Goal: Task Accomplishment & Management: Use online tool/utility

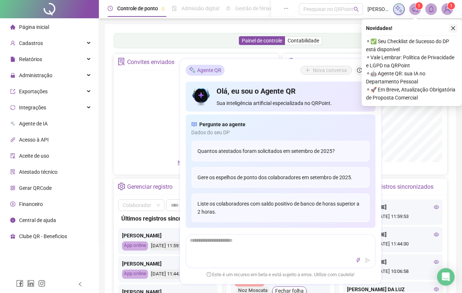
click at [452, 25] on button "button" at bounding box center [453, 28] width 9 height 9
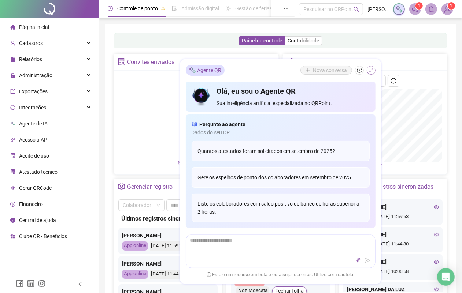
click at [370, 68] on icon "shrink" at bounding box center [370, 70] width 5 height 5
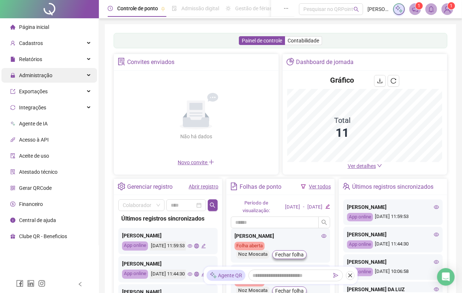
click at [31, 74] on span "Administração" at bounding box center [35, 76] width 33 height 6
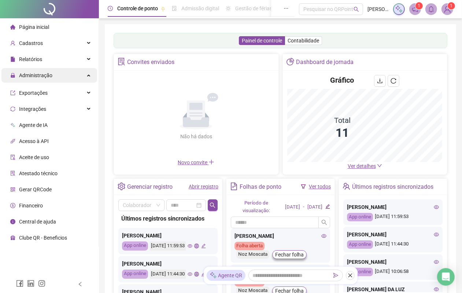
click at [37, 70] on span "Administração" at bounding box center [31, 75] width 42 height 15
click at [35, 76] on span "Administração" at bounding box center [35, 76] width 33 height 6
click at [34, 77] on span "Administração" at bounding box center [35, 76] width 33 height 6
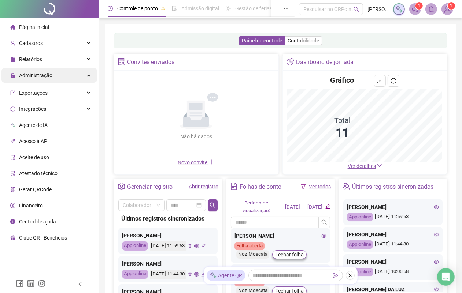
click at [34, 77] on span "Administração" at bounding box center [35, 76] width 33 height 6
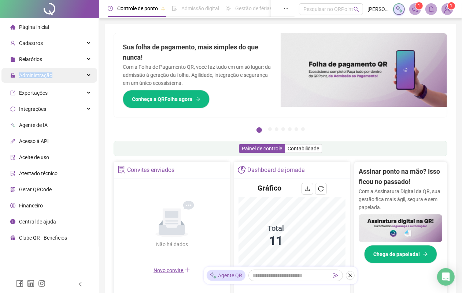
click at [62, 74] on div "Administração" at bounding box center [49, 75] width 96 height 15
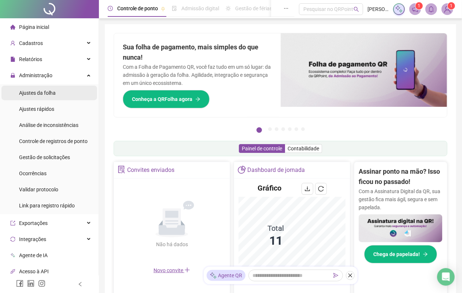
click at [53, 96] on div "Ajustes da folha" at bounding box center [37, 93] width 37 height 15
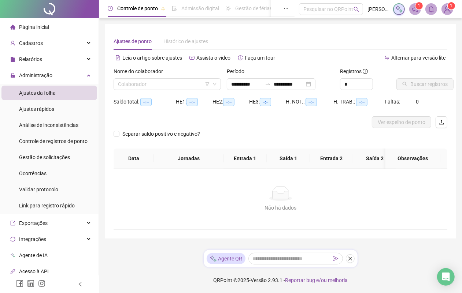
type input "**********"
click at [210, 88] on span at bounding box center [167, 84] width 99 height 11
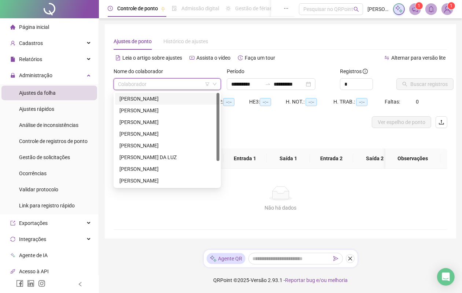
drag, startPoint x: 194, startPoint y: 98, endPoint x: 242, endPoint y: 94, distance: 48.1
click at [242, 94] on body "**********" at bounding box center [231, 146] width 462 height 293
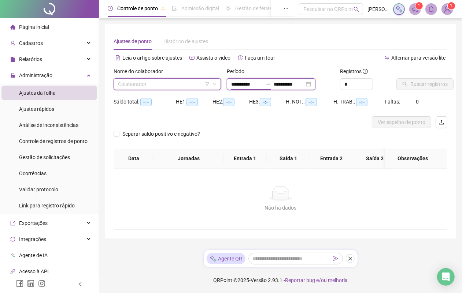
click at [241, 85] on input "**********" at bounding box center [246, 84] width 31 height 8
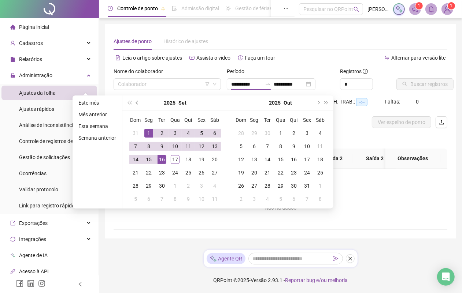
click at [140, 104] on button "prev-year" at bounding box center [137, 103] width 8 height 15
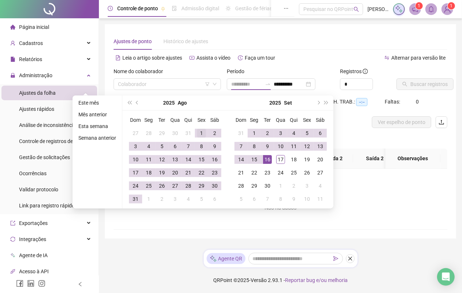
type input "**********"
click at [195, 131] on td "1" at bounding box center [201, 133] width 13 height 13
click at [315, 84] on div "**********" at bounding box center [271, 84] width 89 height 12
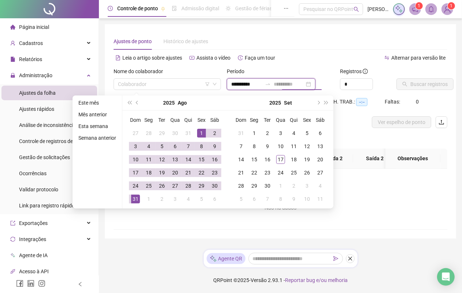
type input "**********"
click at [138, 196] on div "31" at bounding box center [135, 199] width 9 height 9
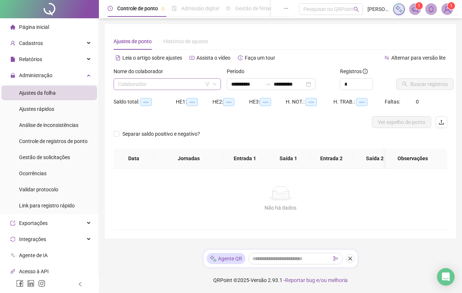
click at [213, 85] on icon "down" at bounding box center [214, 84] width 4 height 4
click at [165, 87] on input "search" at bounding box center [164, 84] width 92 height 11
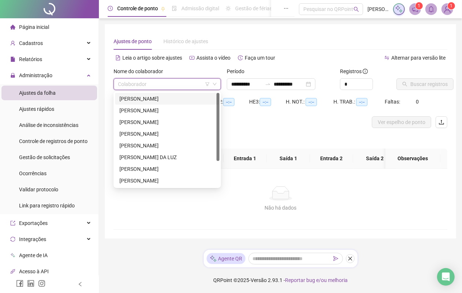
click at [160, 98] on div "[PERSON_NAME]" at bounding box center [167, 99] width 96 height 8
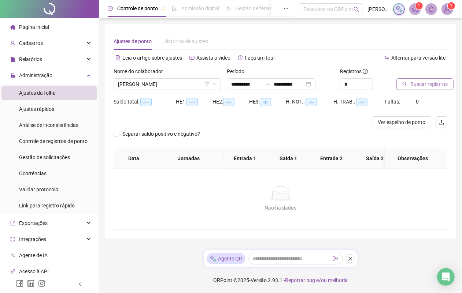
click at [409, 85] on button "Buscar registros" at bounding box center [424, 84] width 57 height 12
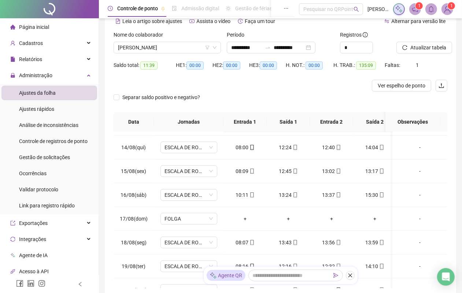
scroll to position [308, 0]
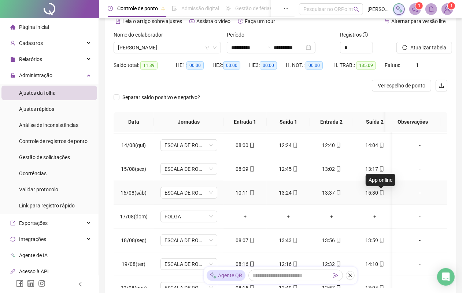
click at [382, 196] on icon "mobile" at bounding box center [381, 192] width 5 height 5
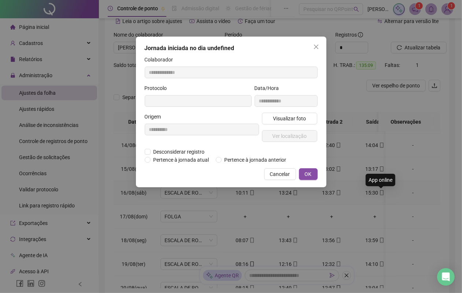
click at [290, 119] on div "**********" at bounding box center [231, 146] width 462 height 293
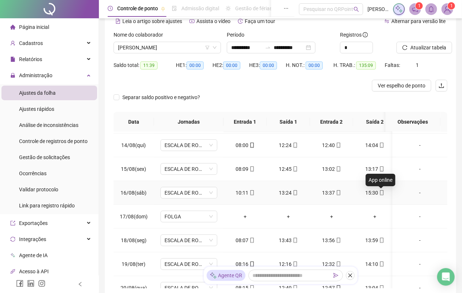
click at [382, 193] on icon "mobile" at bounding box center [381, 192] width 5 height 5
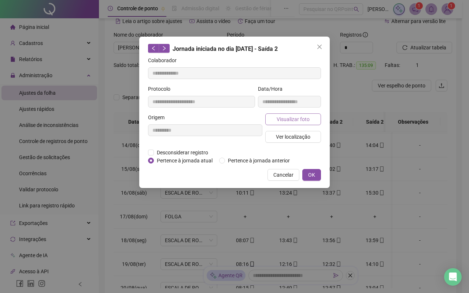
click at [277, 116] on span "Visualizar foto" at bounding box center [293, 119] width 33 height 8
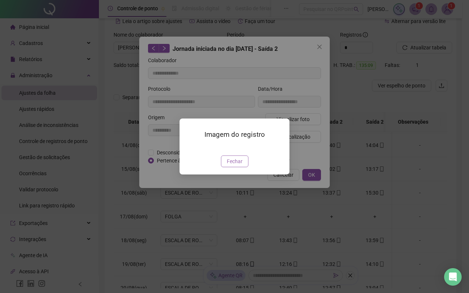
click at [238, 166] on span "Fechar" at bounding box center [235, 161] width 16 height 8
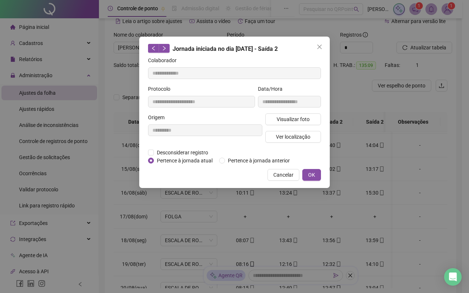
drag, startPoint x: 277, startPoint y: 172, endPoint x: 274, endPoint y: 162, distance: 11.1
click at [278, 172] on span "Cancelar" at bounding box center [283, 175] width 20 height 8
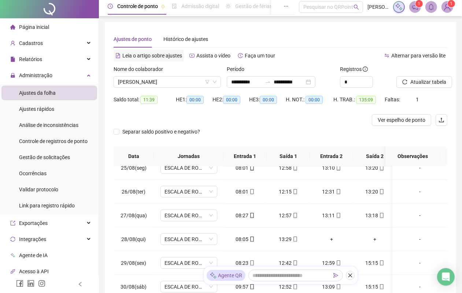
scroll to position [0, 0]
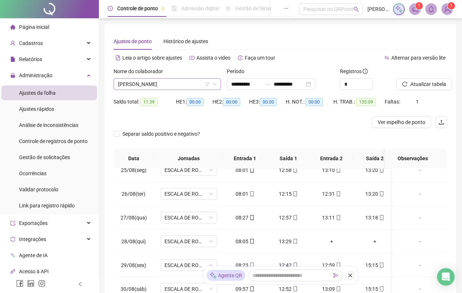
click at [187, 84] on span "[PERSON_NAME]" at bounding box center [167, 84] width 99 height 11
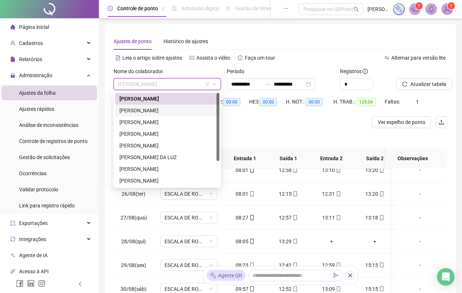
click at [165, 110] on div "[PERSON_NAME]" at bounding box center [167, 111] width 96 height 8
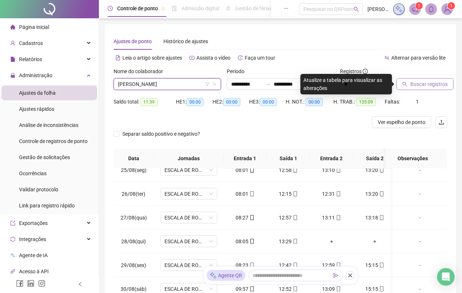
click at [418, 83] on span "Buscar registros" at bounding box center [428, 84] width 37 height 8
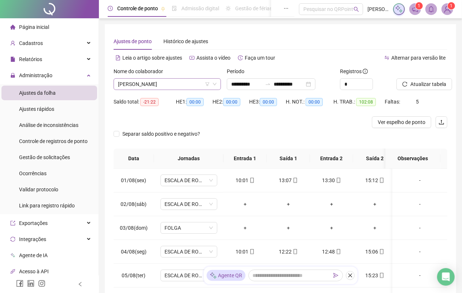
click at [200, 85] on span "[PERSON_NAME]" at bounding box center [167, 84] width 99 height 11
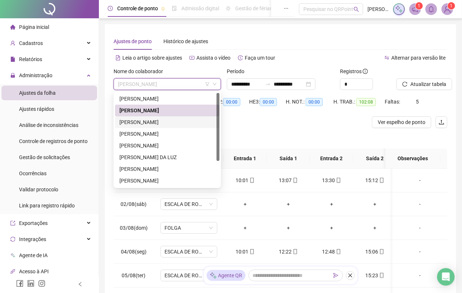
drag, startPoint x: 167, startPoint y: 123, endPoint x: 458, endPoint y: 90, distance: 292.6
click at [167, 123] on div "[PERSON_NAME]" at bounding box center [167, 122] width 96 height 8
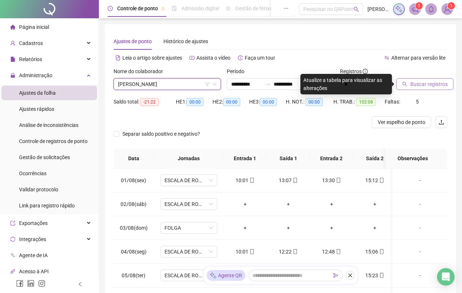
click at [437, 87] on span "Buscar registros" at bounding box center [428, 84] width 37 height 8
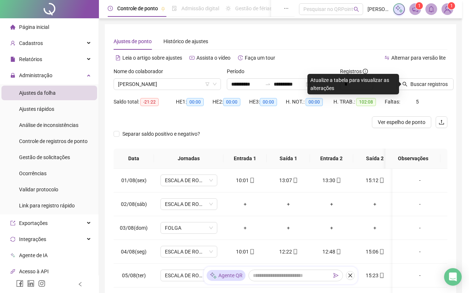
drag, startPoint x: 442, startPoint y: 195, endPoint x: 411, endPoint y: 88, distance: 111.4
click at [430, 164] on div "Buscando registros Os registros de ponto estão sendo buscados... OK" at bounding box center [234, 146] width 469 height 293
click at [411, 88] on div "Buscando registros Os registros de ponto estão sendo buscados... OK" at bounding box center [234, 146] width 469 height 293
click at [413, 85] on div "Buscando registros Os registros de ponto estão sendo buscados... OK" at bounding box center [234, 146] width 469 height 293
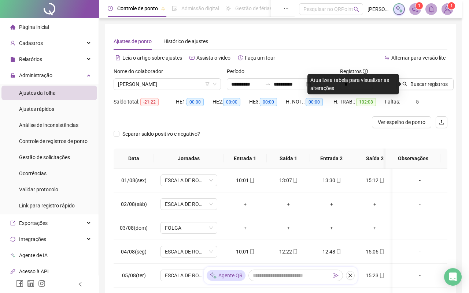
click at [414, 83] on div "Buscando registros Os registros de ponto estão sendo buscados... OK" at bounding box center [234, 146] width 469 height 293
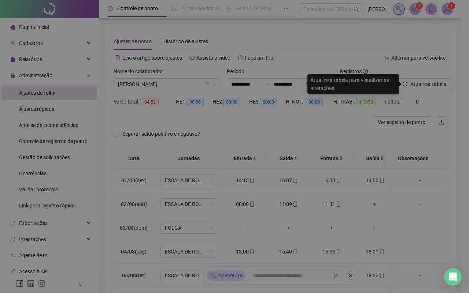
click at [307, 62] on div "Buscando registros Os registros de ponto estão sendo buscados... OK" at bounding box center [234, 56] width 152 height 39
click at [407, 85] on div "Buscando registros Os registros de ponto estão sendo buscados... OK" at bounding box center [234, 146] width 469 height 293
click at [401, 85] on div "Buscando registros Os registros de ponto estão sendo buscados... OK" at bounding box center [234, 146] width 469 height 293
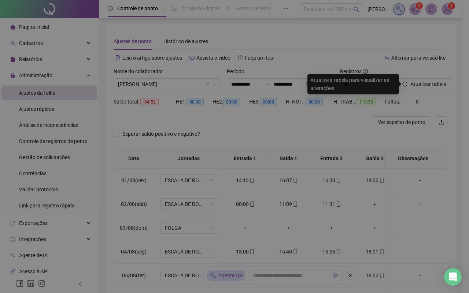
click at [311, 64] on div "Buscando registros Os registros de ponto estão sendo buscados... OK" at bounding box center [234, 146] width 469 height 293
click at [319, 93] on div "Buscando registros Os registros de ponto estão sendo buscados... OK" at bounding box center [234, 146] width 469 height 293
click at [323, 86] on div "Buscando registros Os registros de ponto estão sendo buscados... OK" at bounding box center [234, 146] width 469 height 293
click at [298, 61] on div "Os registros de ponto estão sendo buscados..." at bounding box center [244, 60] width 116 height 8
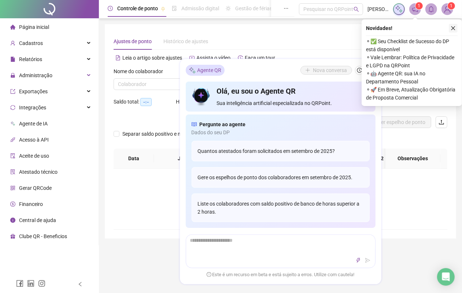
click at [453, 28] on icon "close" at bounding box center [453, 28] width 4 height 4
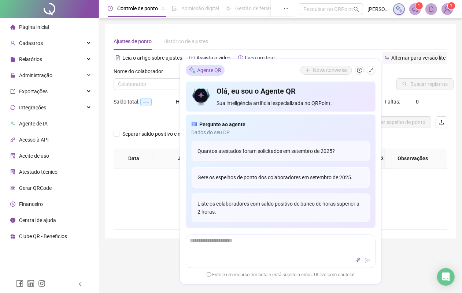
type input "**********"
click at [377, 68] on div "Agente QR Nova conversa Olá, eu sou o Agente QR Sua inteligência artificial esp…" at bounding box center [280, 172] width 201 height 226
click at [370, 68] on icon "shrink" at bounding box center [370, 70] width 5 height 5
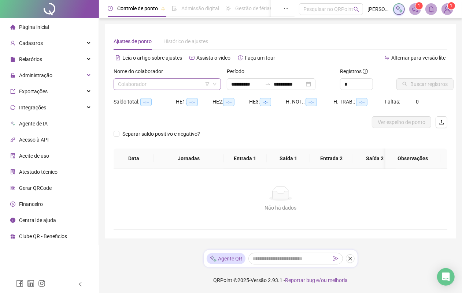
click at [215, 83] on icon "down" at bounding box center [214, 84] width 4 height 4
click at [212, 82] on icon "down" at bounding box center [214, 84] width 4 height 4
click at [216, 85] on icon "down" at bounding box center [214, 84] width 4 height 4
click at [208, 84] on icon "filter" at bounding box center [207, 84] width 4 height 4
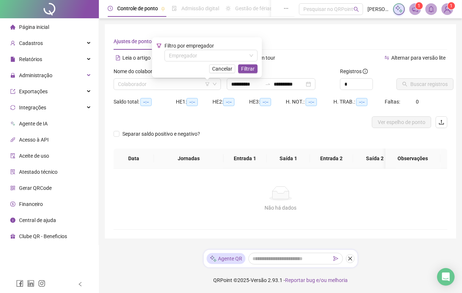
click at [270, 46] on div "Ajustes de ponto Histórico de ajustes" at bounding box center [281, 41] width 334 height 17
click at [226, 70] on span "Cancelar" at bounding box center [222, 69] width 20 height 8
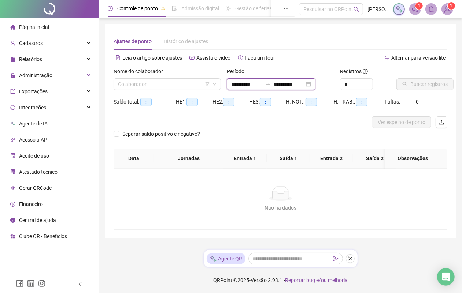
click at [240, 83] on input "**********" at bounding box center [246, 84] width 31 height 8
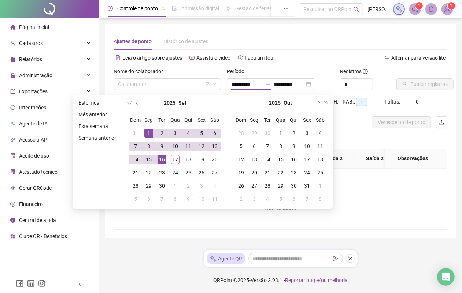
click at [138, 103] on button "prev-year" at bounding box center [137, 103] width 8 height 15
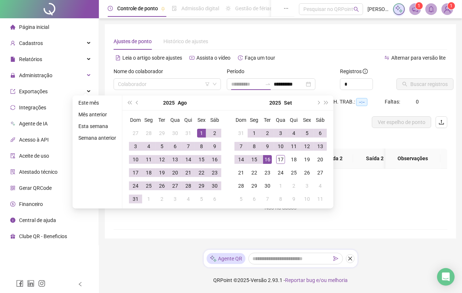
type input "**********"
click at [201, 132] on div "1" at bounding box center [201, 133] width 9 height 9
click at [288, 83] on input "**********" at bounding box center [289, 84] width 31 height 8
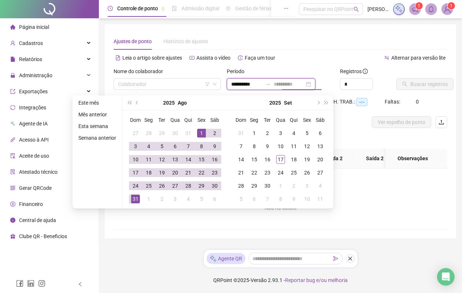
type input "**********"
click at [133, 200] on div "31" at bounding box center [135, 199] width 9 height 9
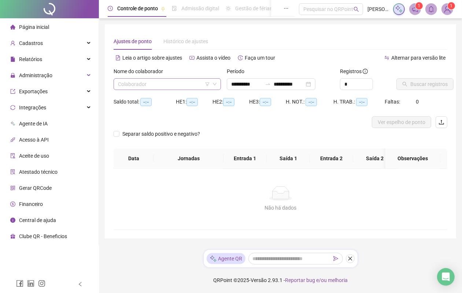
click at [215, 85] on icon "down" at bounding box center [215, 84] width 4 height 3
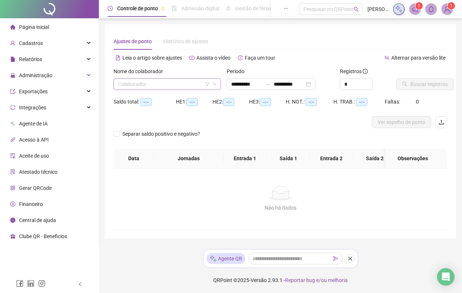
click at [215, 85] on icon "down" at bounding box center [215, 84] width 4 height 3
click at [214, 85] on icon "down" at bounding box center [214, 84] width 4 height 4
click at [248, 45] on div "Ajustes de ponto Histórico de ajustes" at bounding box center [281, 41] width 334 height 17
click at [203, 83] on input "search" at bounding box center [164, 84] width 92 height 11
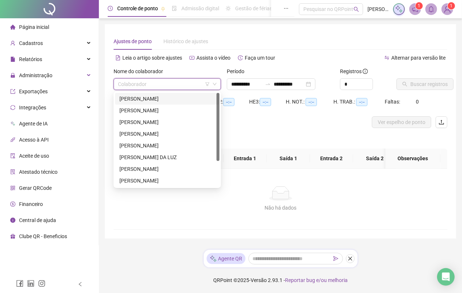
click at [201, 83] on input "search" at bounding box center [164, 84] width 92 height 11
click at [174, 122] on div "[PERSON_NAME]" at bounding box center [167, 122] width 96 height 8
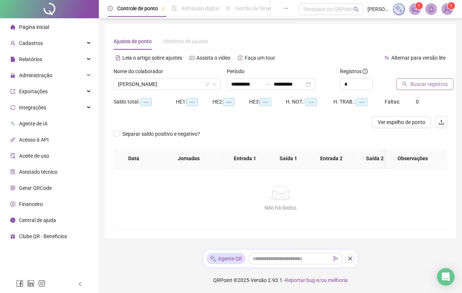
click at [421, 87] on span "Buscar registros" at bounding box center [428, 84] width 37 height 8
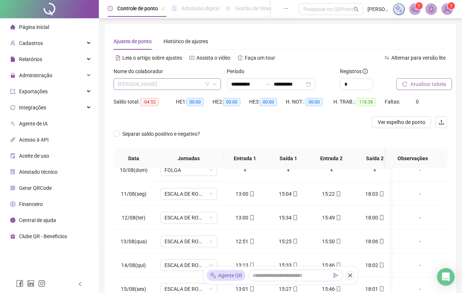
click at [198, 85] on span "[PERSON_NAME]" at bounding box center [167, 84] width 99 height 11
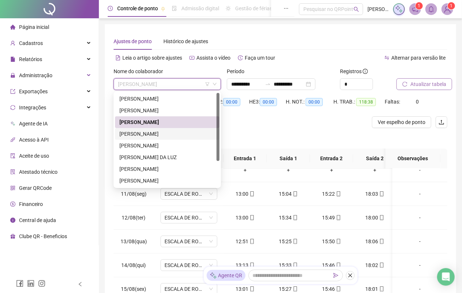
click at [182, 132] on div "[PERSON_NAME]" at bounding box center [167, 134] width 96 height 8
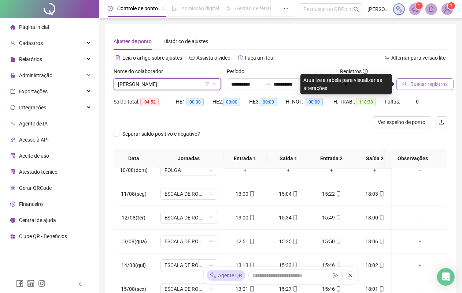
click at [446, 85] on span "Buscar registros" at bounding box center [428, 84] width 37 height 8
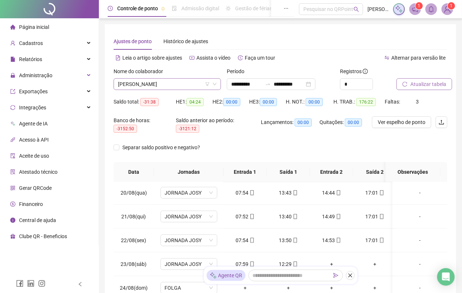
click at [181, 86] on span "[PERSON_NAME]" at bounding box center [167, 84] width 99 height 11
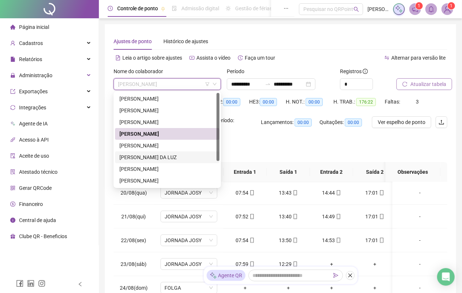
click at [159, 153] on div "[PERSON_NAME] DA LUZ" at bounding box center [167, 158] width 104 height 12
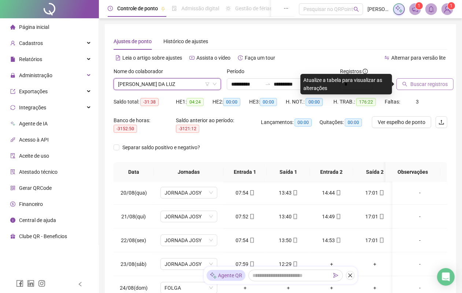
click at [408, 86] on button "Buscar registros" at bounding box center [424, 84] width 57 height 12
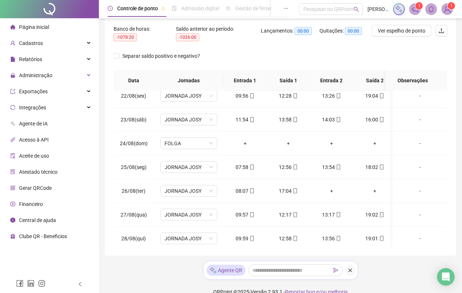
scroll to position [477, 0]
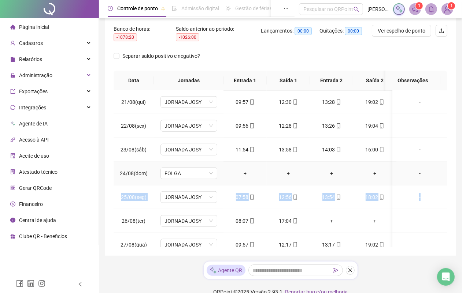
drag, startPoint x: 428, startPoint y: 196, endPoint x: 426, endPoint y: 181, distance: 14.8
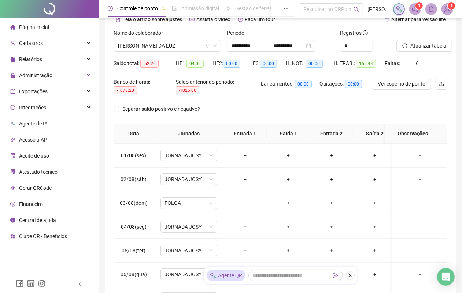
scroll to position [0, 0]
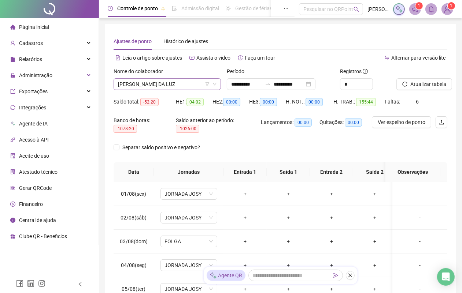
click at [185, 88] on span "[PERSON_NAME] DA LUZ" at bounding box center [167, 84] width 99 height 11
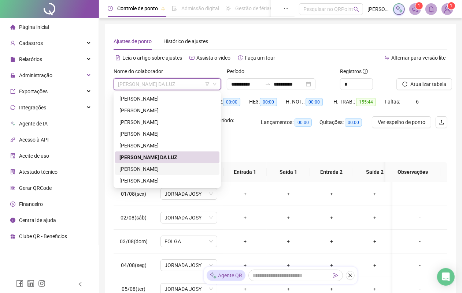
drag, startPoint x: 150, startPoint y: 167, endPoint x: 175, endPoint y: 164, distance: 24.7
click at [150, 167] on div "[PERSON_NAME]" at bounding box center [167, 169] width 96 height 8
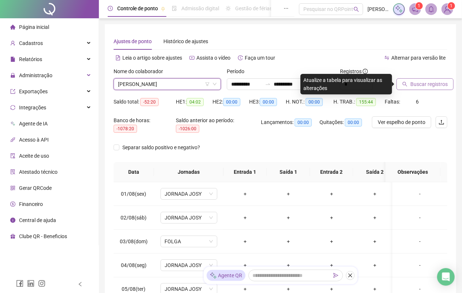
click at [407, 82] on icon "search" at bounding box center [404, 84] width 5 height 5
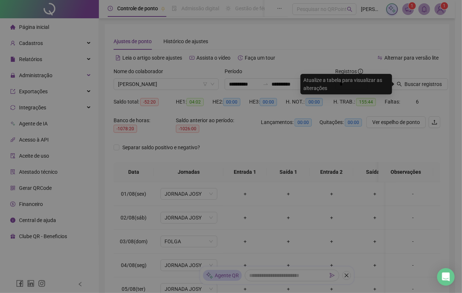
click at [206, 85] on div "Buscando registros Os registros de ponto estão sendo buscados... OK" at bounding box center [231, 146] width 462 height 293
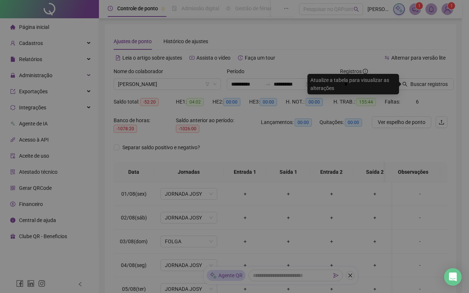
click at [213, 85] on div "Buscando registros Os registros de ponto estão sendo buscados... OK" at bounding box center [234, 146] width 469 height 293
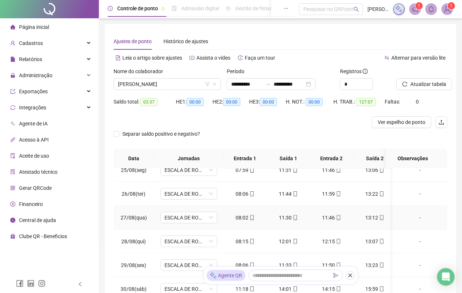
scroll to position [46, 0]
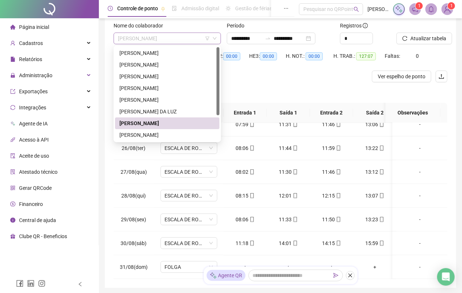
click at [210, 38] on span "[PERSON_NAME]" at bounding box center [167, 38] width 99 height 11
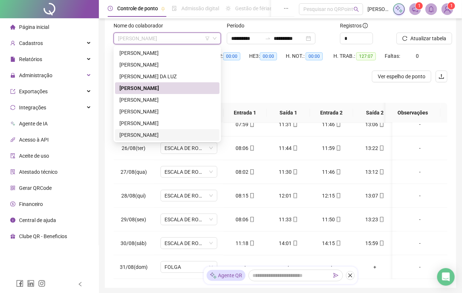
click at [191, 134] on div "[PERSON_NAME]" at bounding box center [167, 135] width 96 height 8
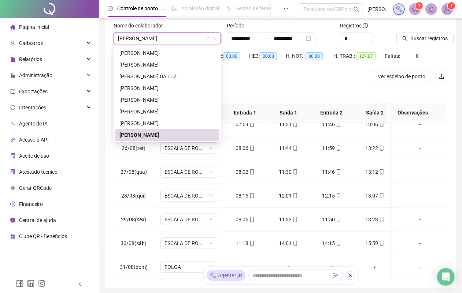
click at [418, 38] on span "Buscar registros" at bounding box center [428, 38] width 37 height 8
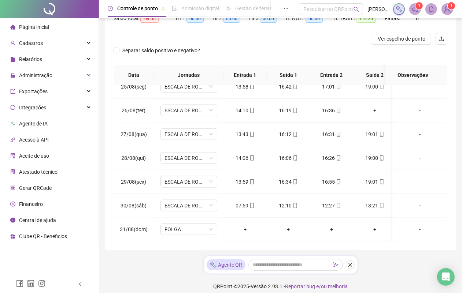
scroll to position [581, 0]
drag, startPoint x: 447, startPoint y: 216, endPoint x: 444, endPoint y: 200, distance: 17.2
click at [444, 200] on div "01/08(sex) ESCALA DE ROMEU 13:54 16:39 16:54 19:04 - 02/08(sáb) ESCALA DE ROMEU…" at bounding box center [281, 163] width 334 height 156
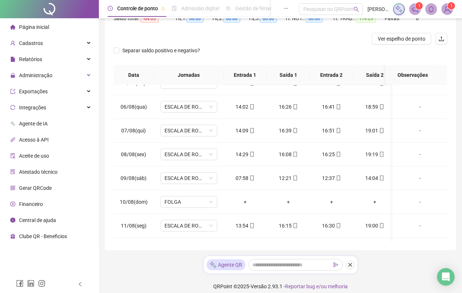
scroll to position [0, 0]
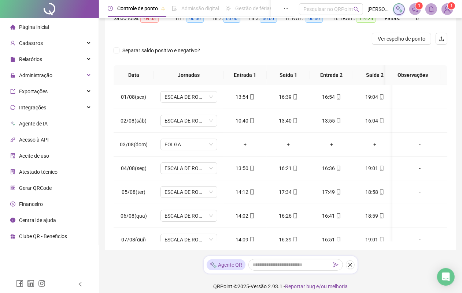
click at [392, 66] on th "Observações" at bounding box center [412, 75] width 55 height 20
